Goal: Use online tool/utility: Utilize a website feature to perform a specific function

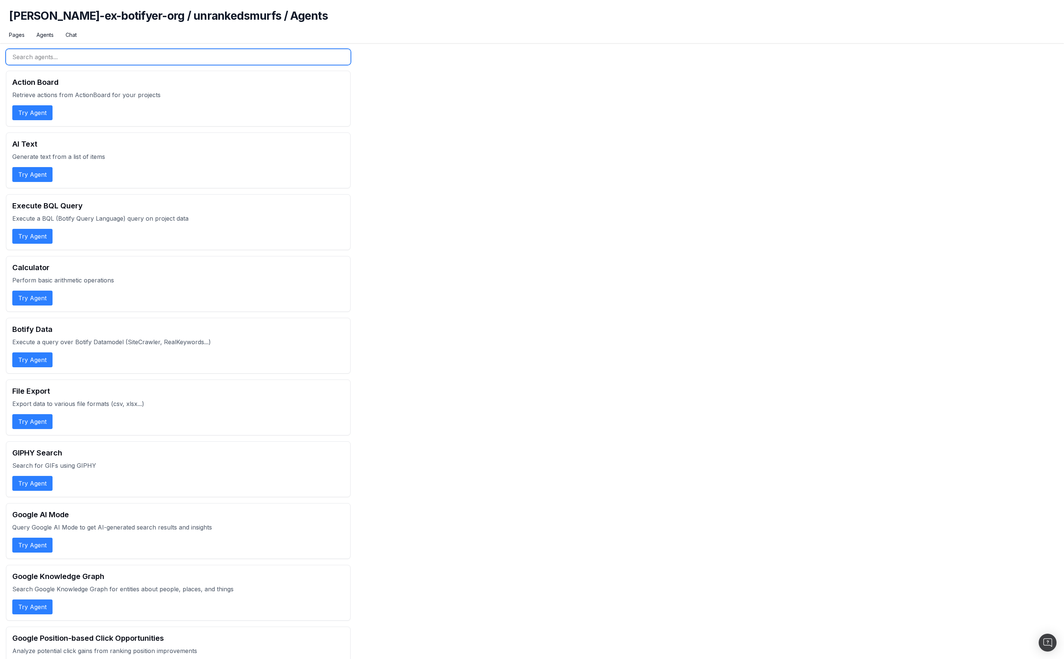
click at [84, 56] on input "text" at bounding box center [178, 57] width 344 height 16
click at [106, 58] on input "text" at bounding box center [178, 57] width 344 height 16
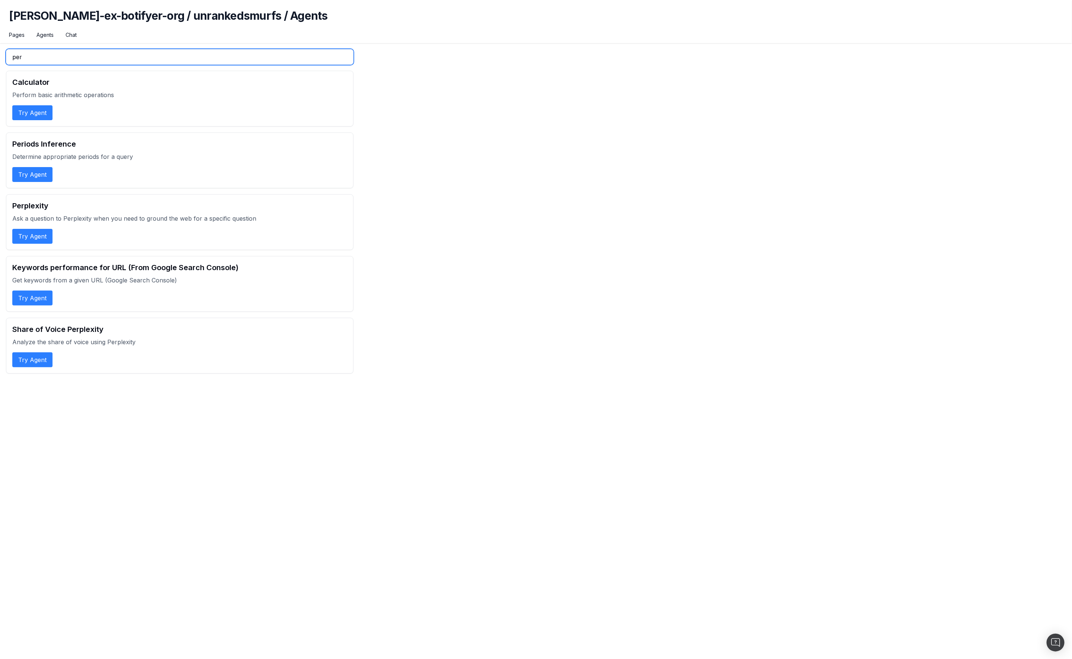
type input "per"
click at [28, 234] on button "Try Agent" at bounding box center [32, 236] width 40 height 15
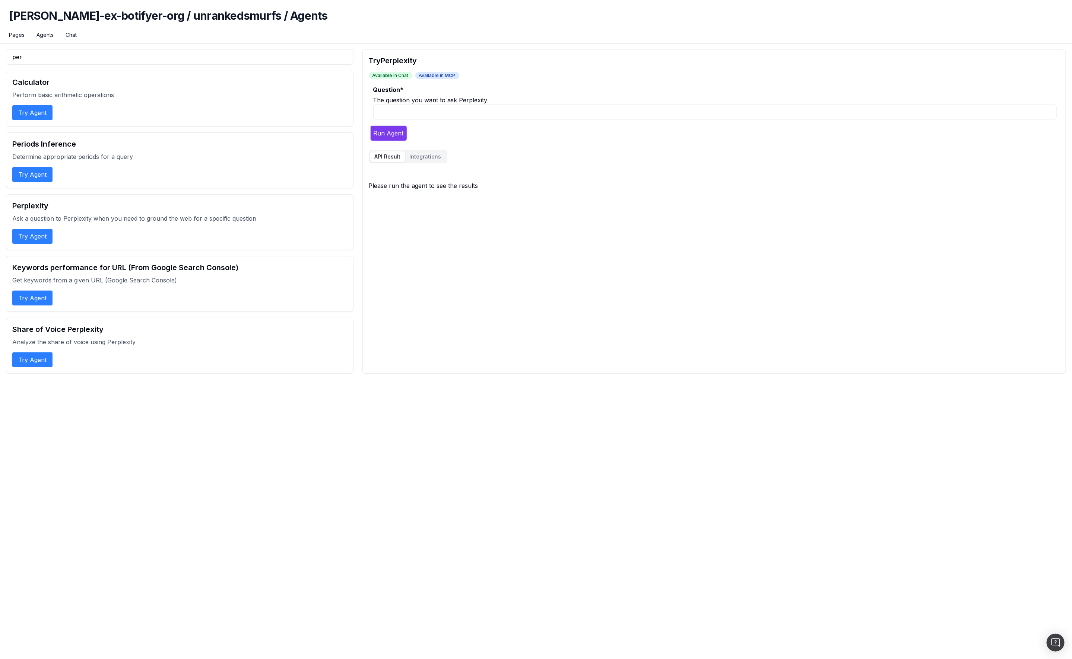
click at [415, 112] on input "Question *" at bounding box center [714, 112] width 683 height 15
type input "what are the trending keywords for unrankedsmurfs"
click at [393, 133] on button "Run Agent" at bounding box center [388, 133] width 37 height 16
